Goal: Complete application form: Complete application form

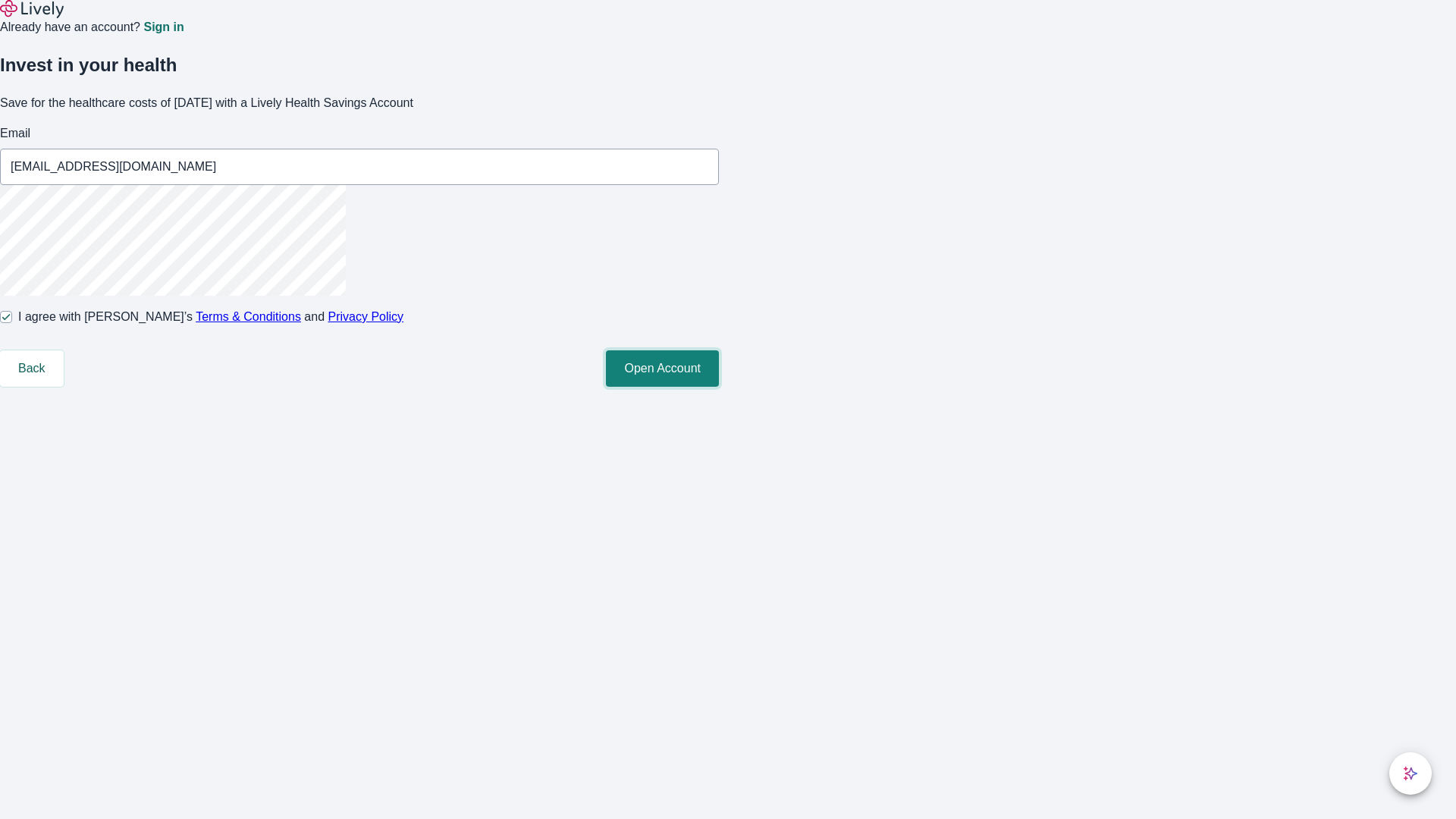
click at [719, 387] on button "Open Account" at bounding box center [663, 369] width 113 height 37
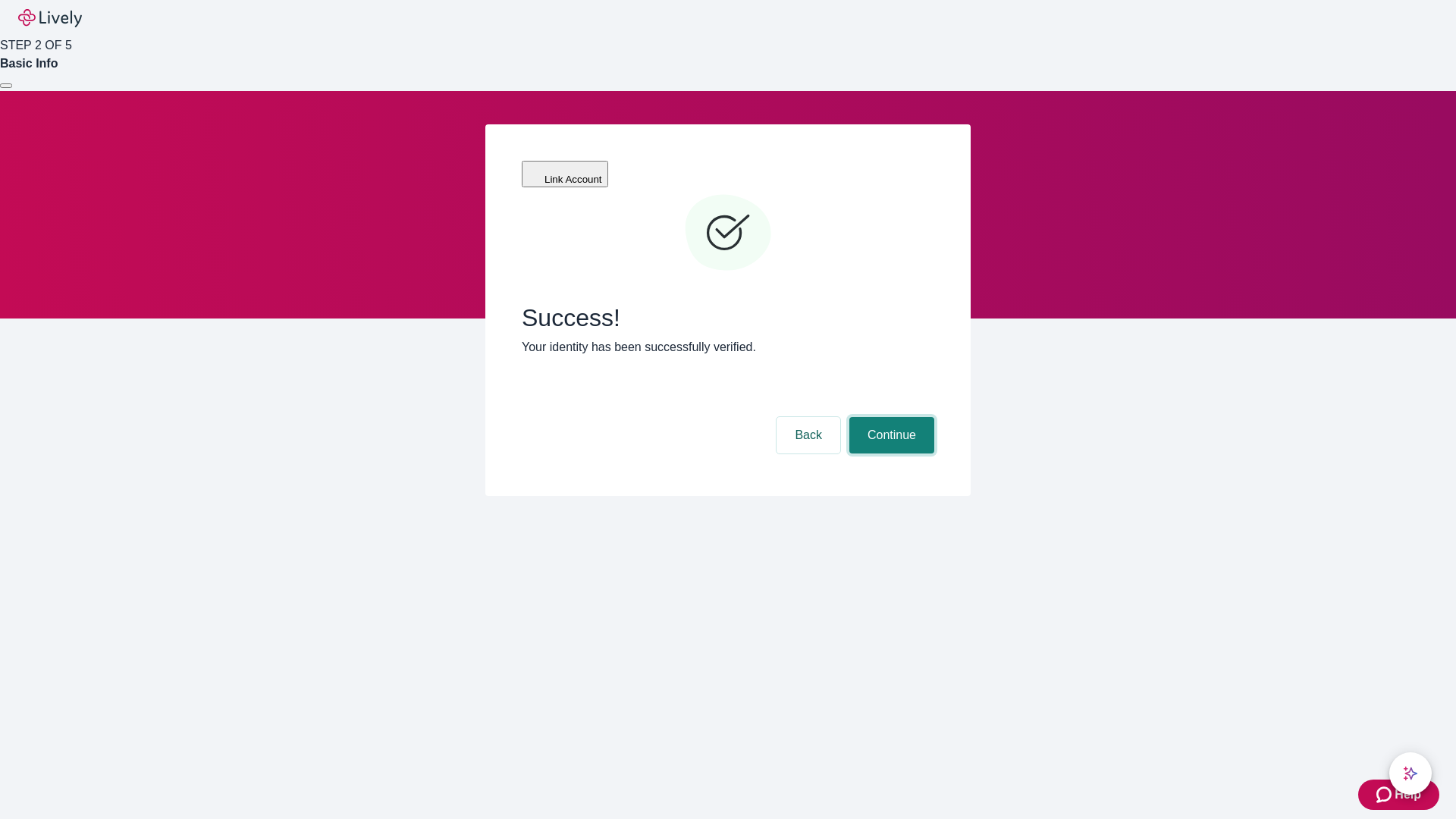
click at [890, 417] on button "Continue" at bounding box center [893, 435] width 85 height 37
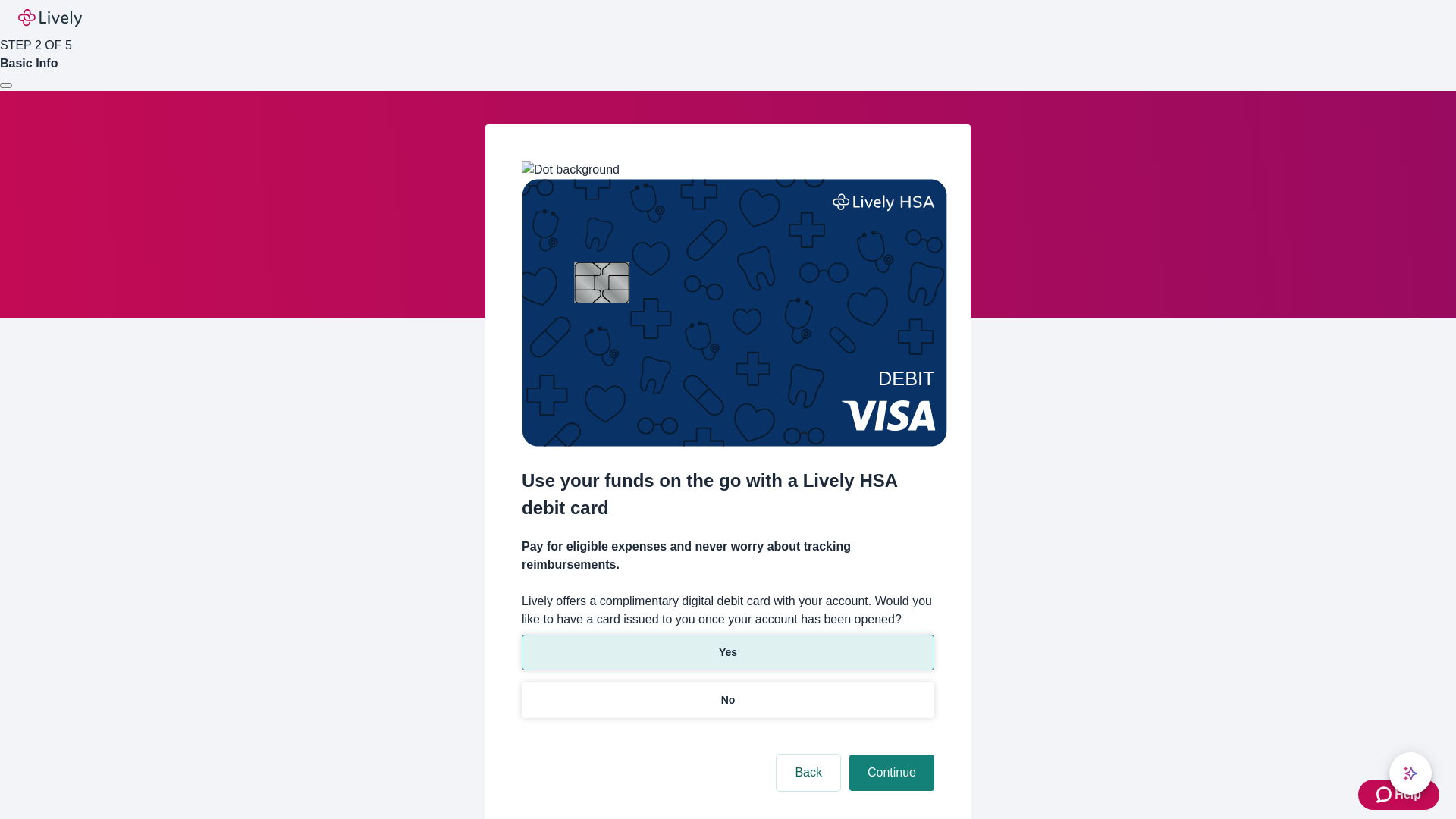
click at [727, 645] on p "Yes" at bounding box center [728, 653] width 18 height 16
click at [890, 755] on button "Continue" at bounding box center [893, 773] width 85 height 37
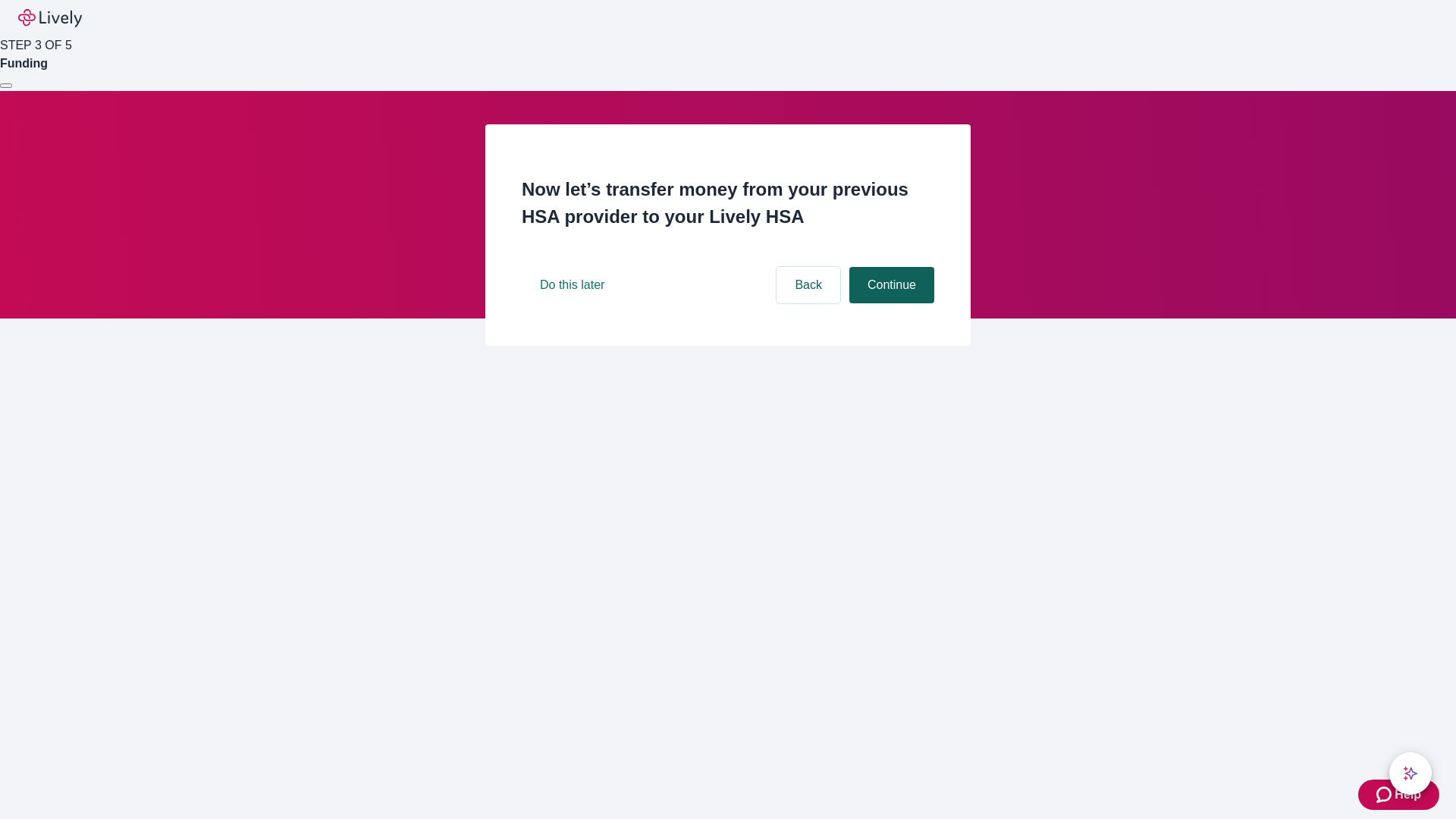
click at [890, 304] on button "Continue" at bounding box center [893, 285] width 85 height 37
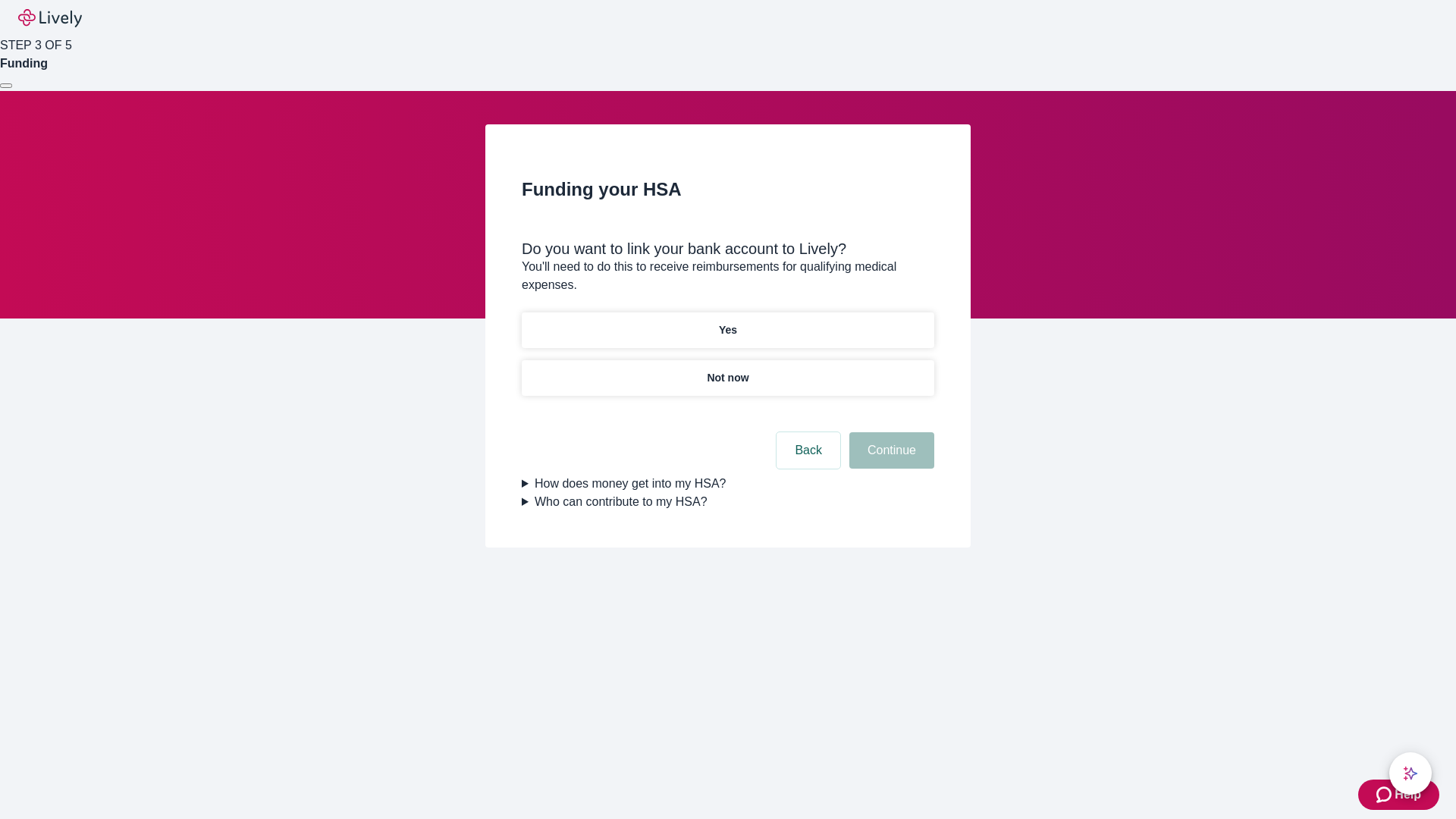
click at [727, 322] on p "Yes" at bounding box center [728, 330] width 18 height 16
click at [890, 432] on button "Continue" at bounding box center [893, 450] width 85 height 37
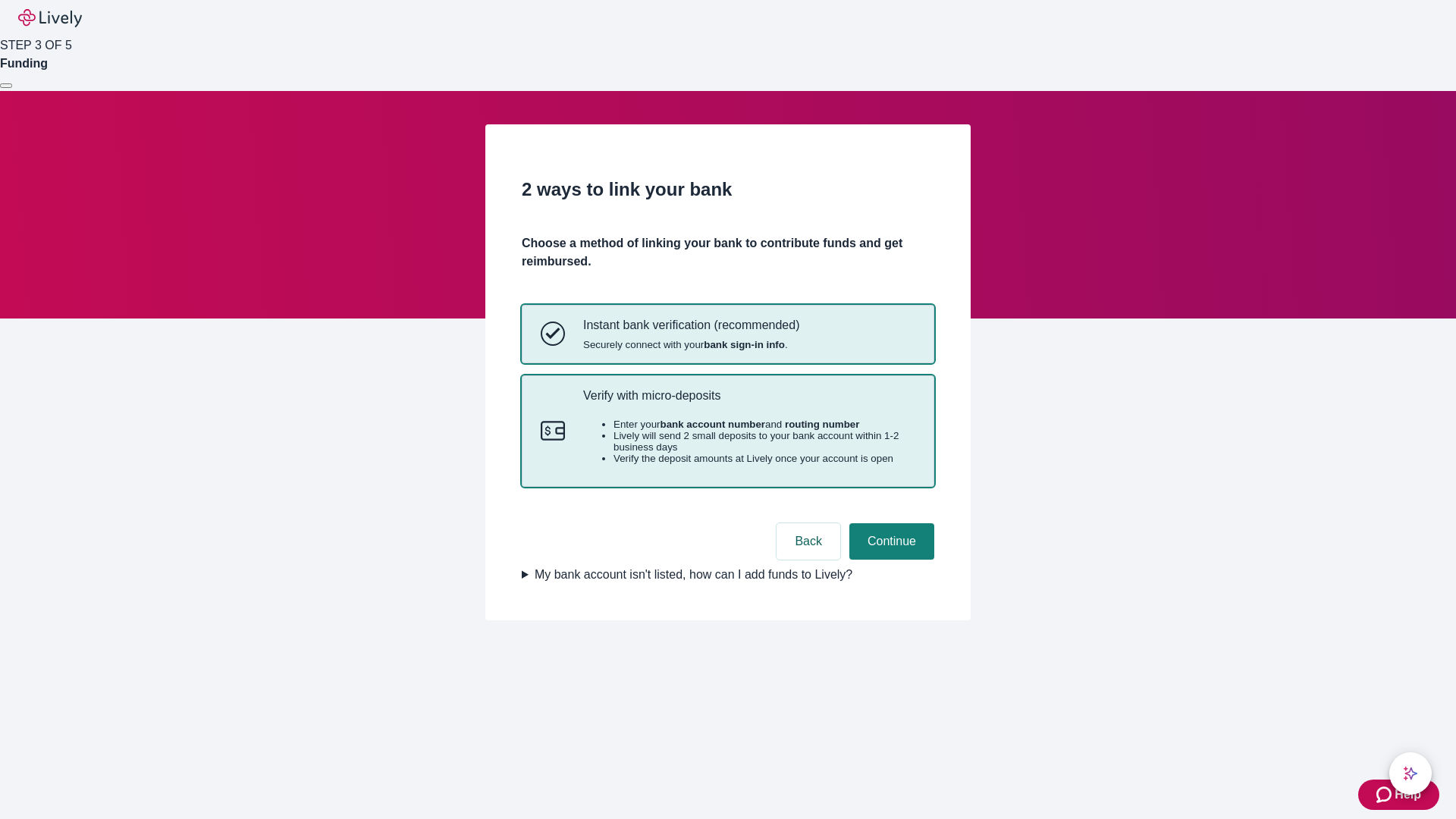
click at [749, 403] on p "Verify with micro-deposits" at bounding box center [749, 395] width 332 height 14
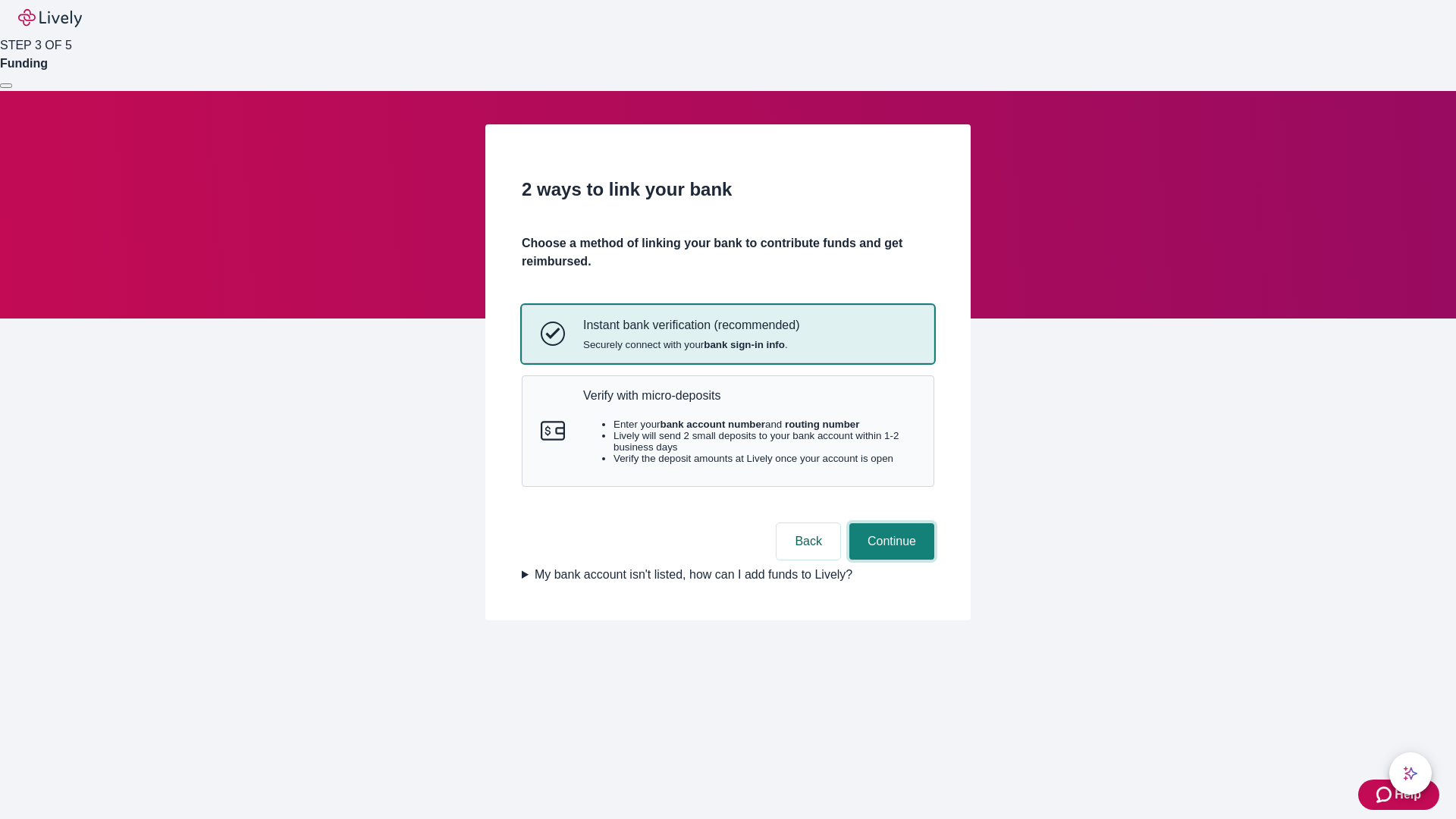
click at [890, 560] on button "Continue" at bounding box center [893, 542] width 85 height 37
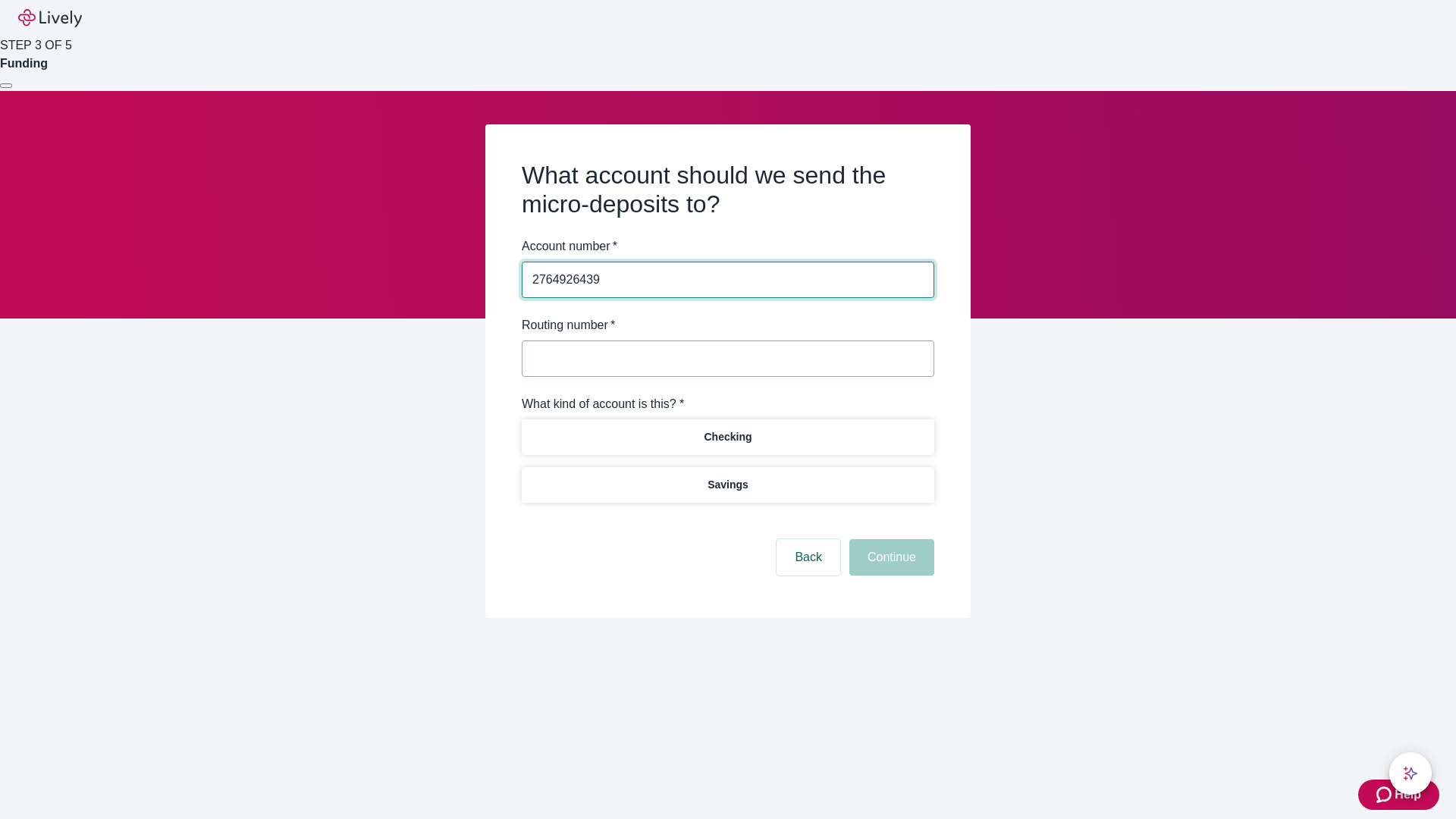
type input "2764926439"
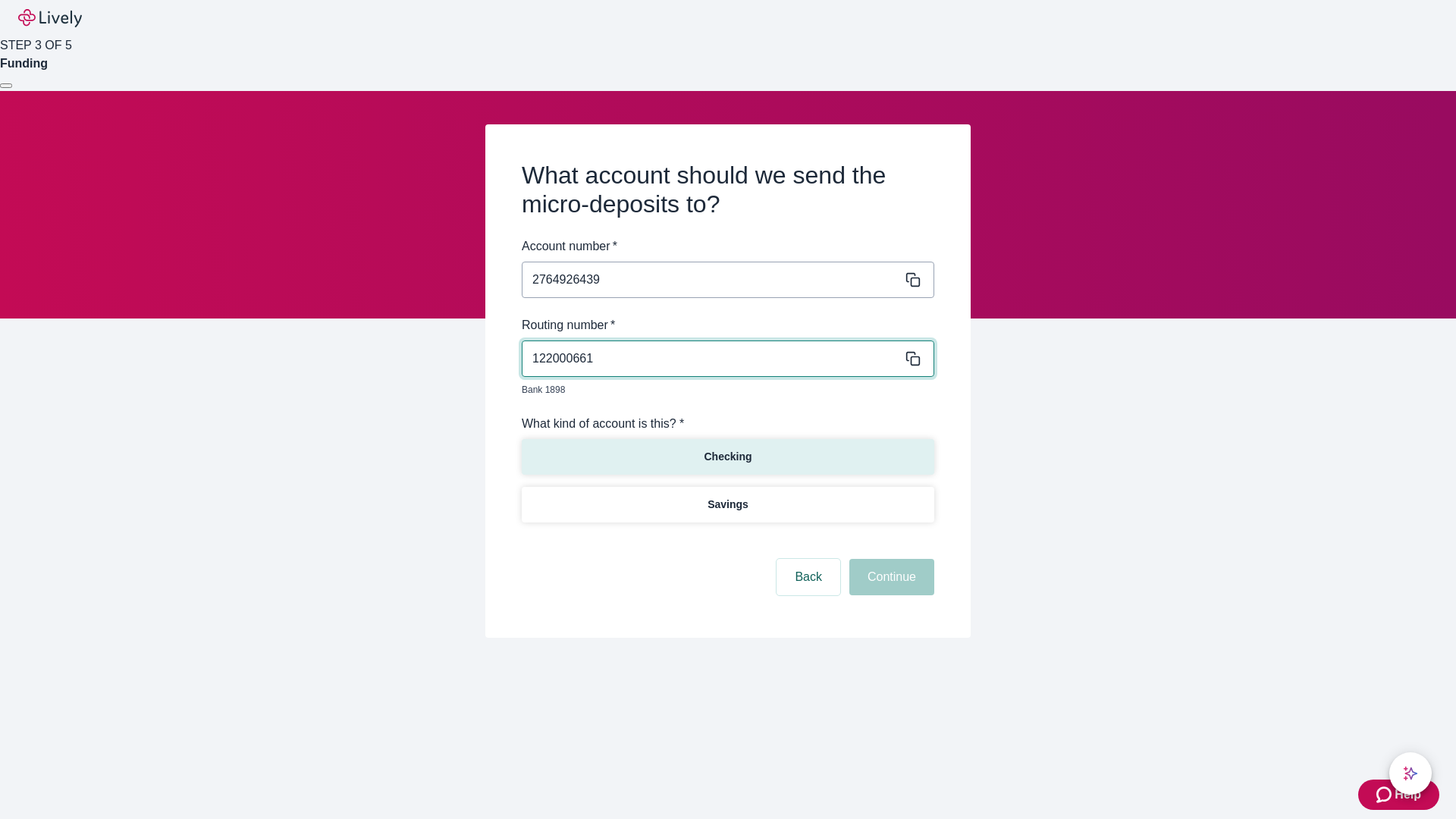
type input "122000661"
click at [727, 449] on p "Checking" at bounding box center [728, 457] width 48 height 16
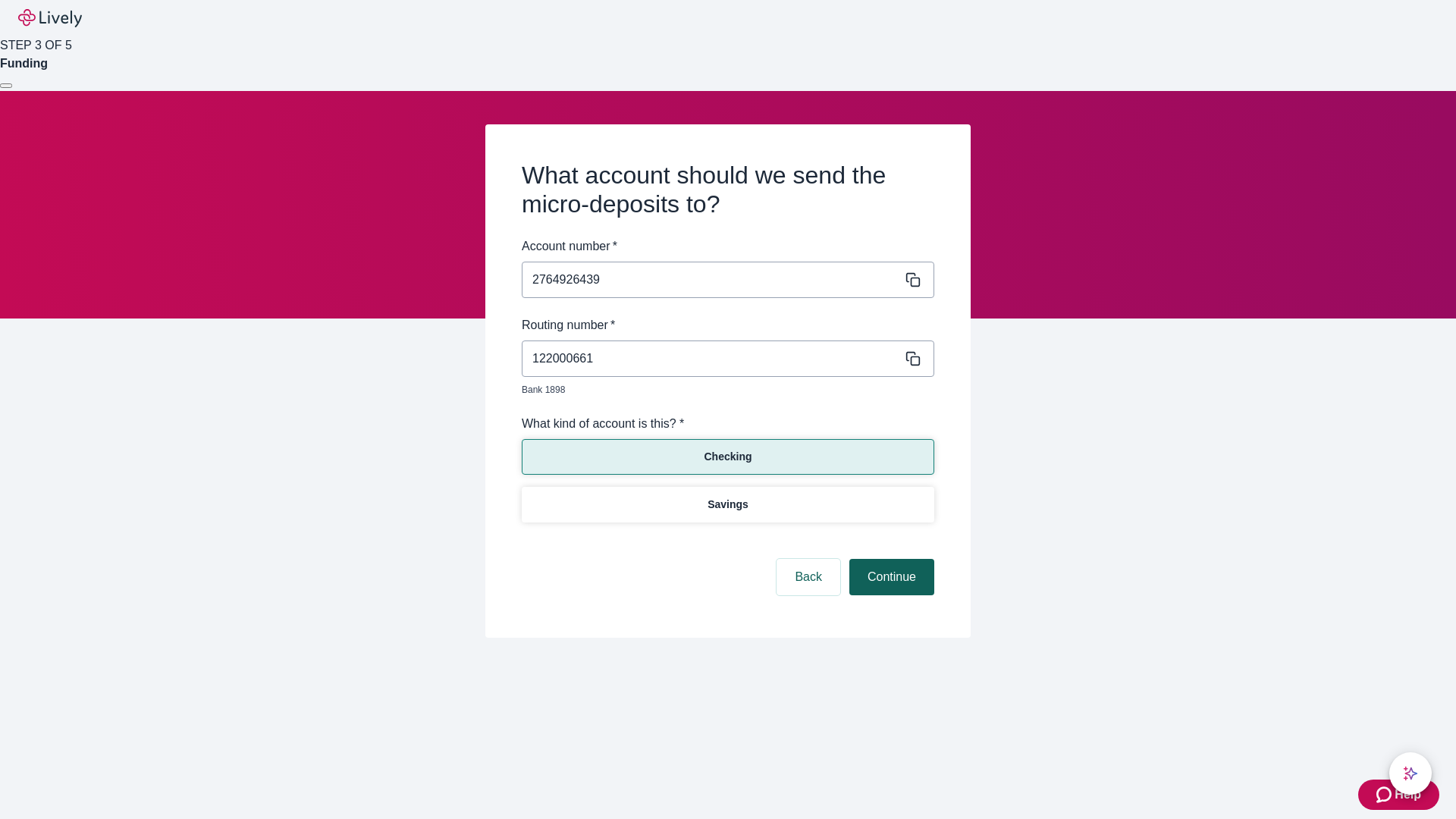
click at [890, 560] on button "Continue" at bounding box center [893, 577] width 85 height 37
